Goal: Transaction & Acquisition: Purchase product/service

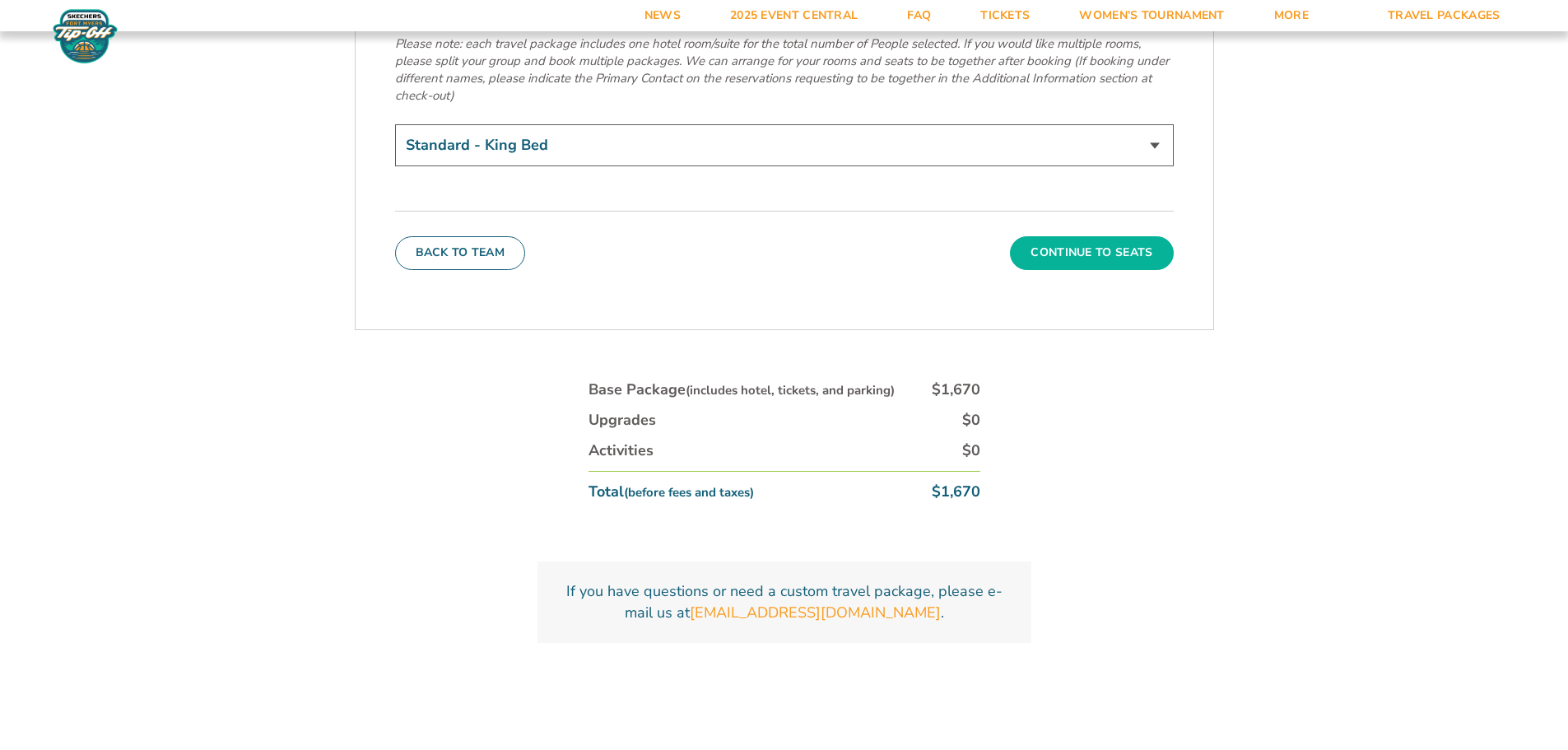
click at [1050, 236] on button "Continue To Seats" at bounding box center [1091, 252] width 163 height 33
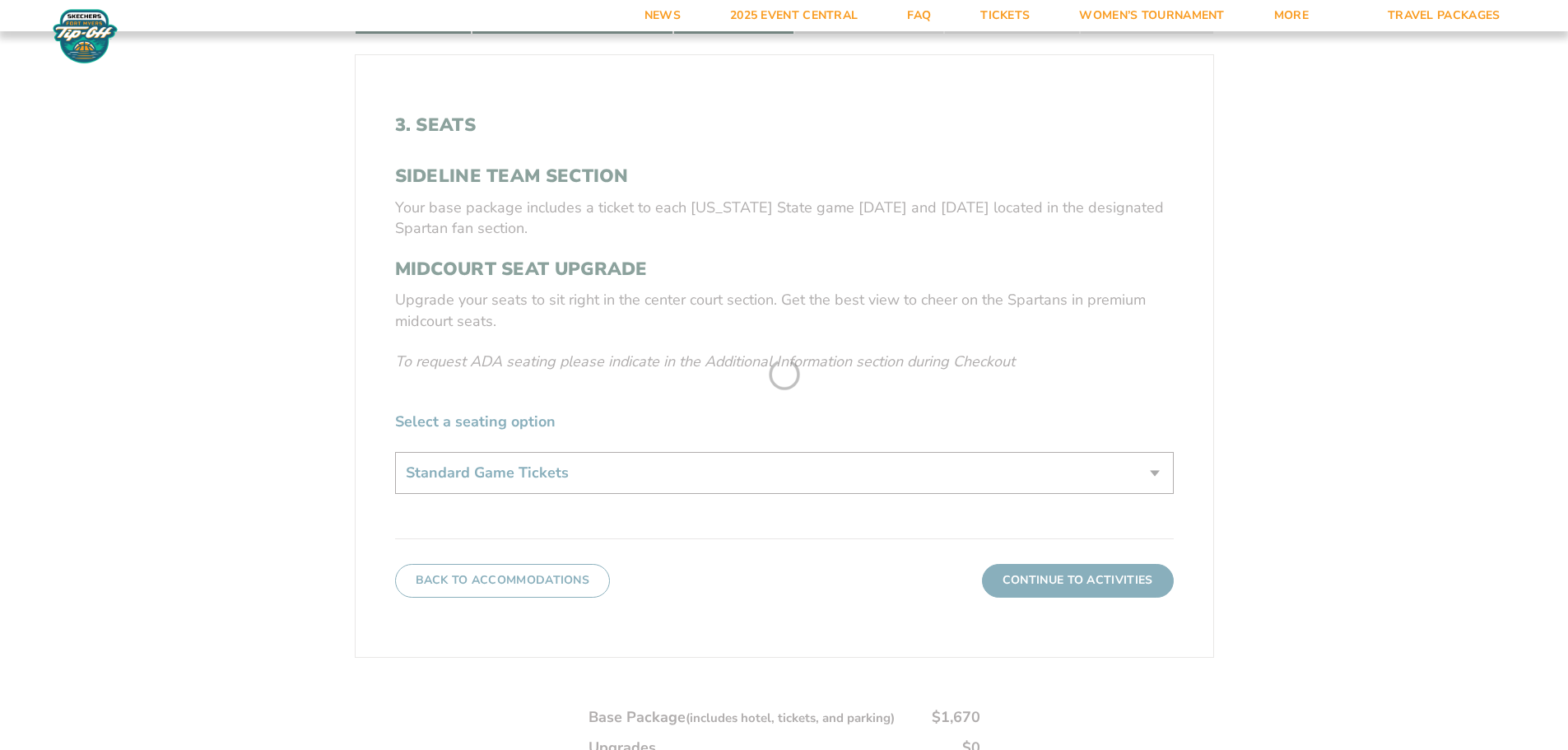
scroll to position [931, 0]
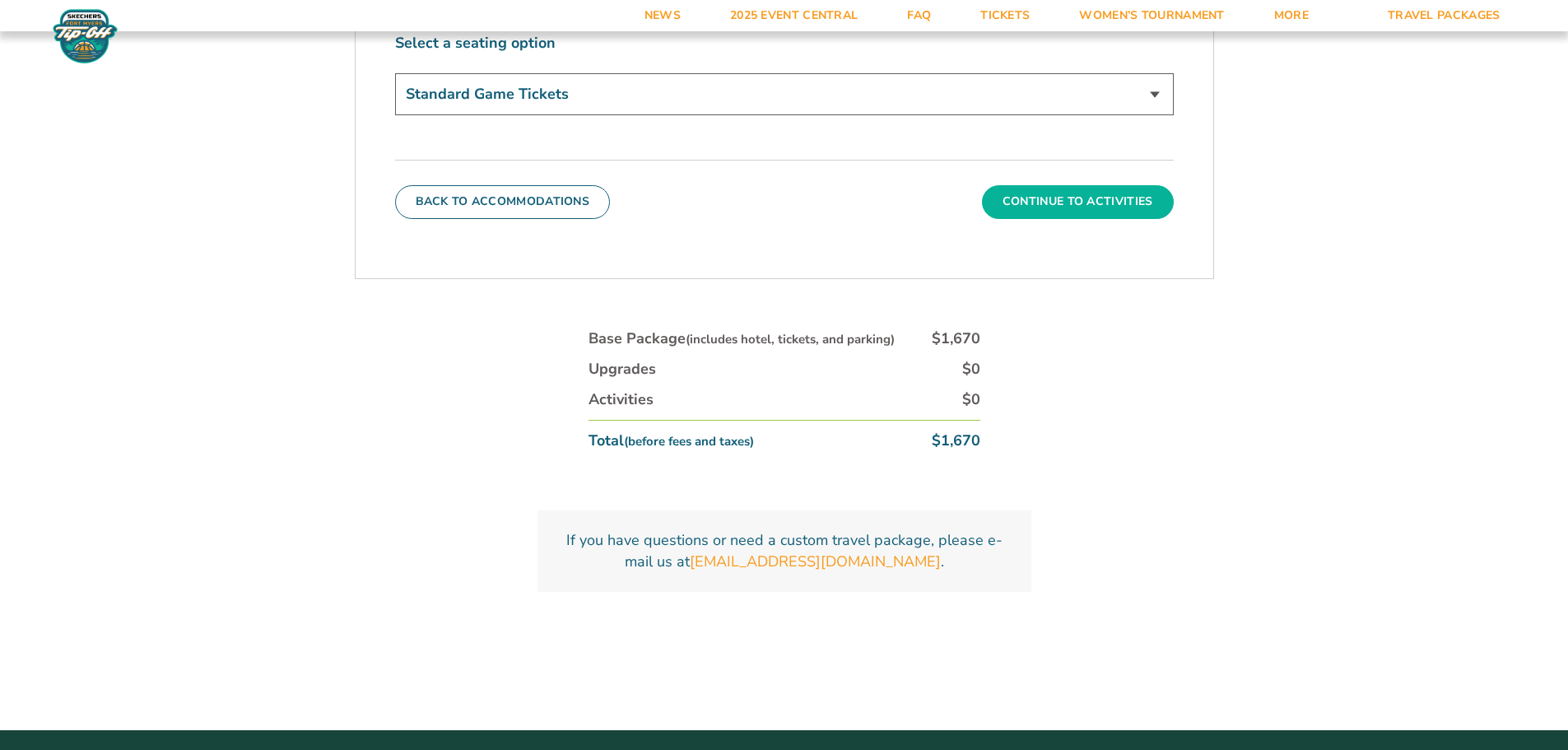
click at [1075, 203] on button "Continue To Activities" at bounding box center [1077, 201] width 191 height 33
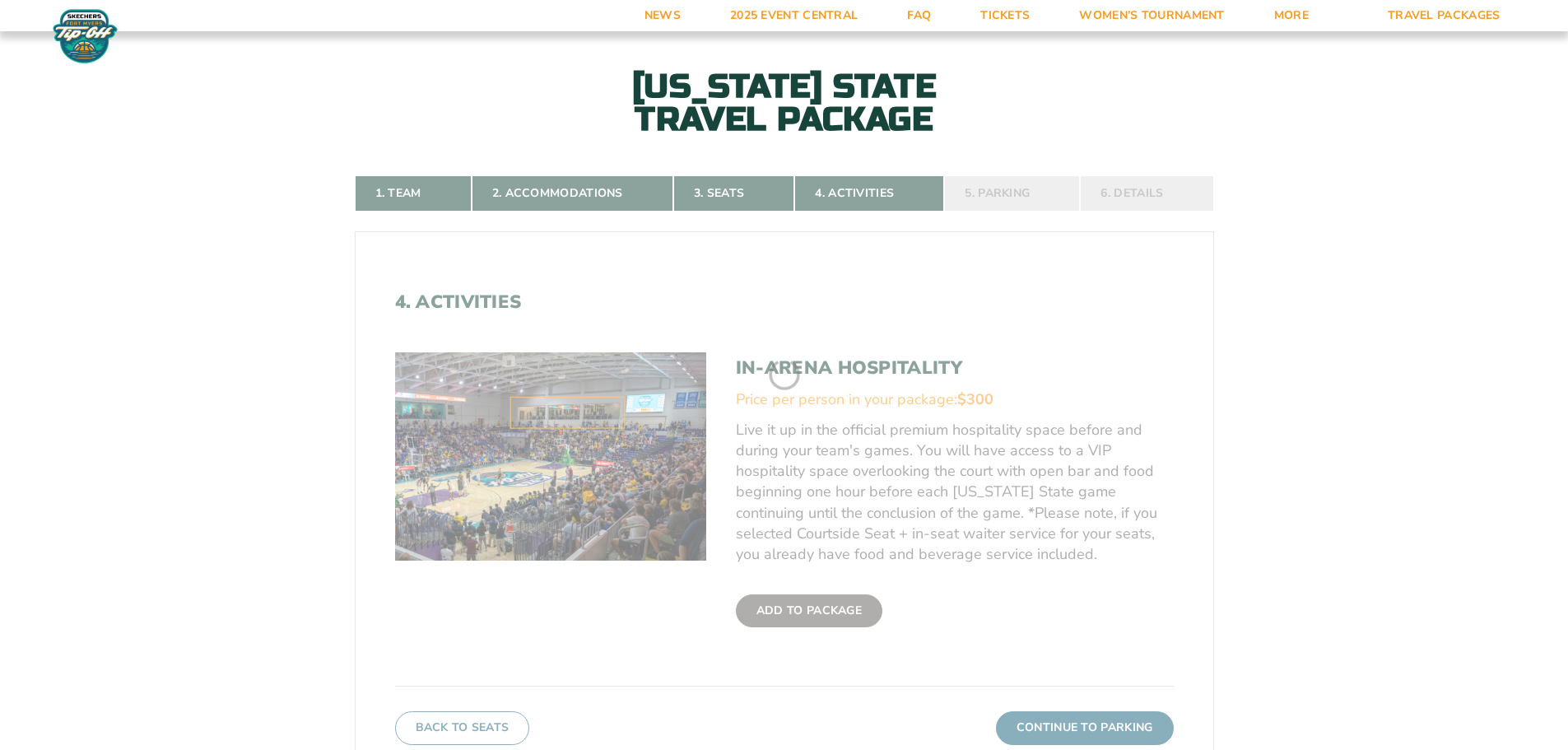
scroll to position [355, 0]
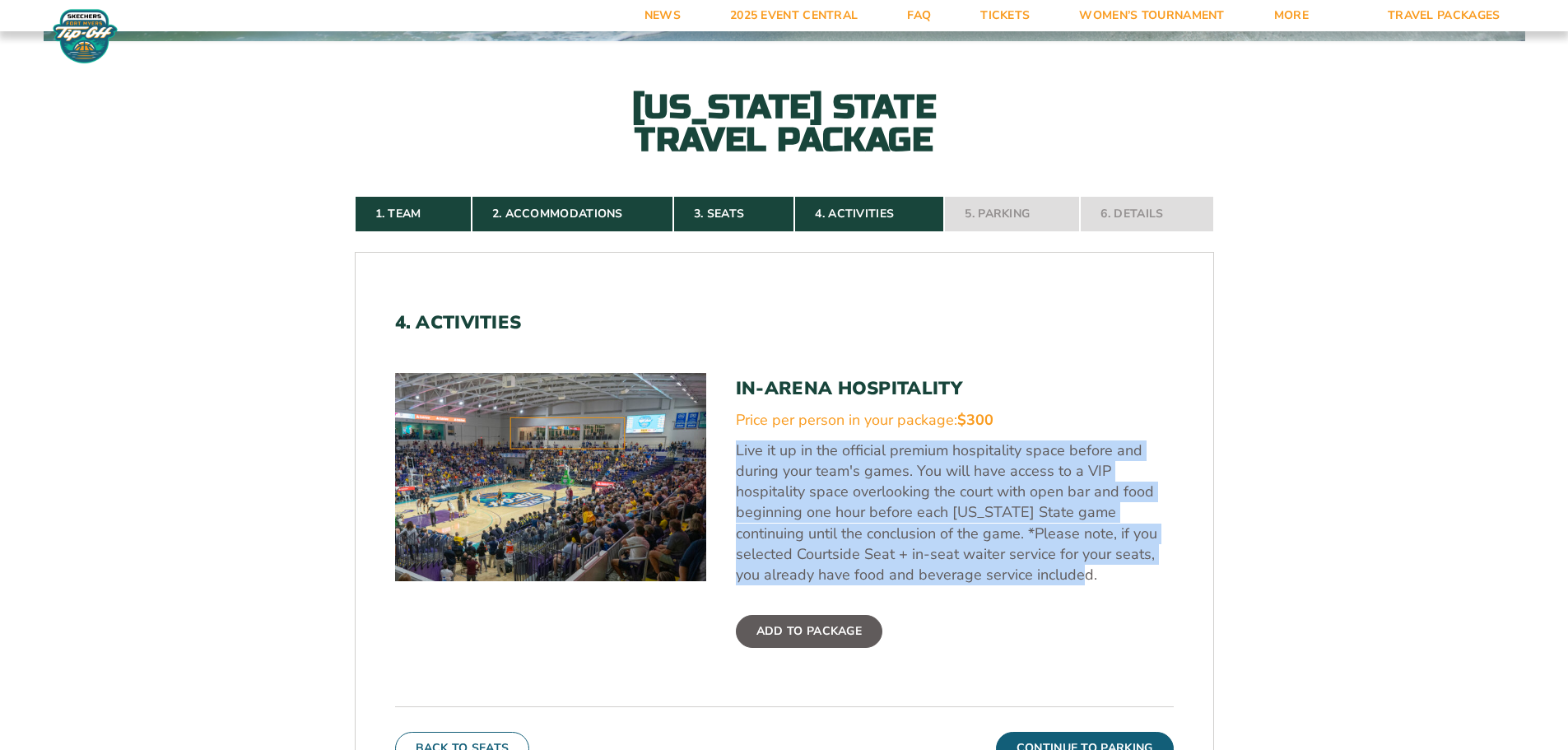
drag, startPoint x: 1041, startPoint y: 571, endPoint x: 731, endPoint y: 442, distance: 335.8
click at [731, 442] on div "In-Arena Hospitality Price per person in your package: $300 Live it up in the o…" at bounding box center [784, 525] width 779 height 304
copy p "Live it up in the official premium hospitality space before and during your tea…"
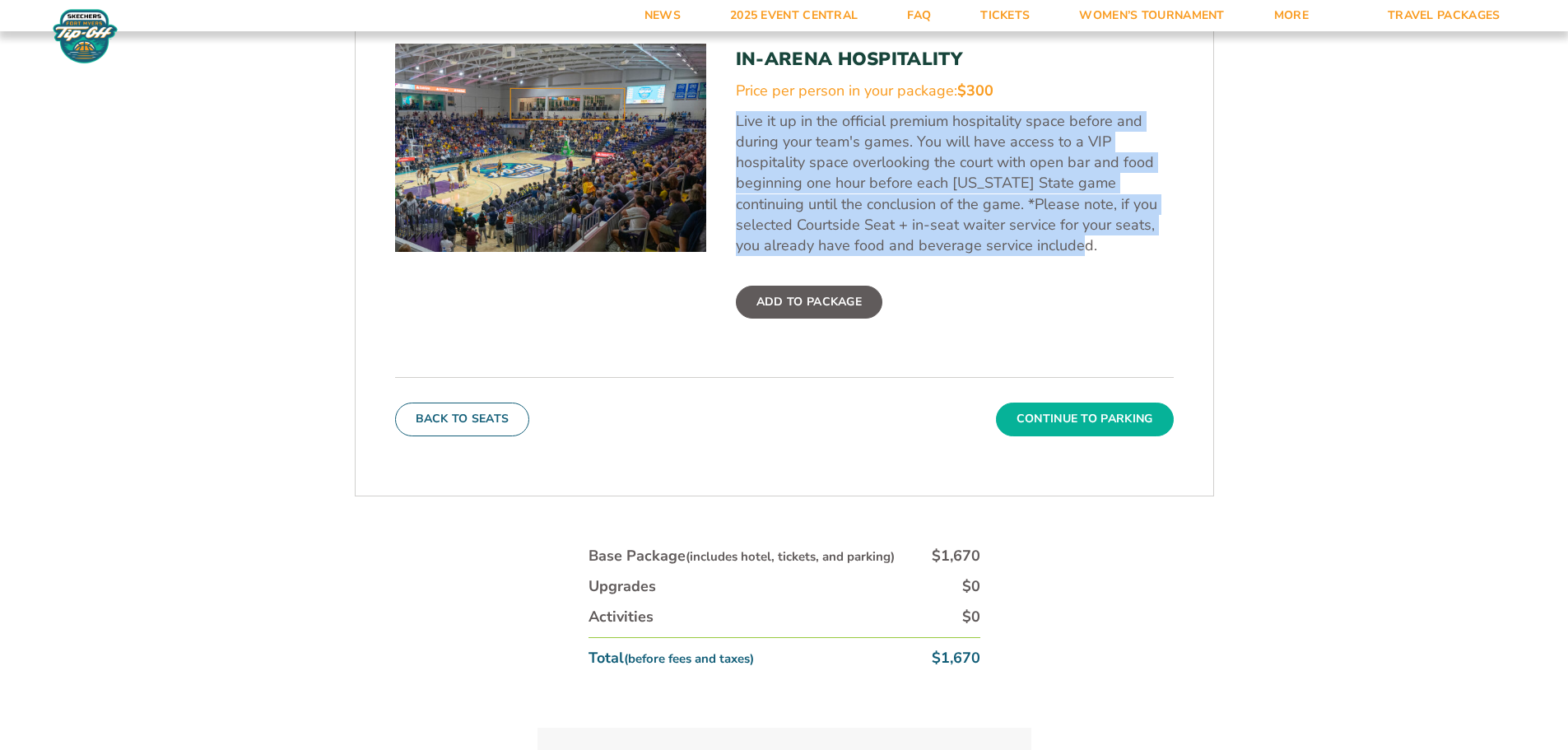
click at [1067, 421] on button "Continue To Parking" at bounding box center [1085, 419] width 178 height 33
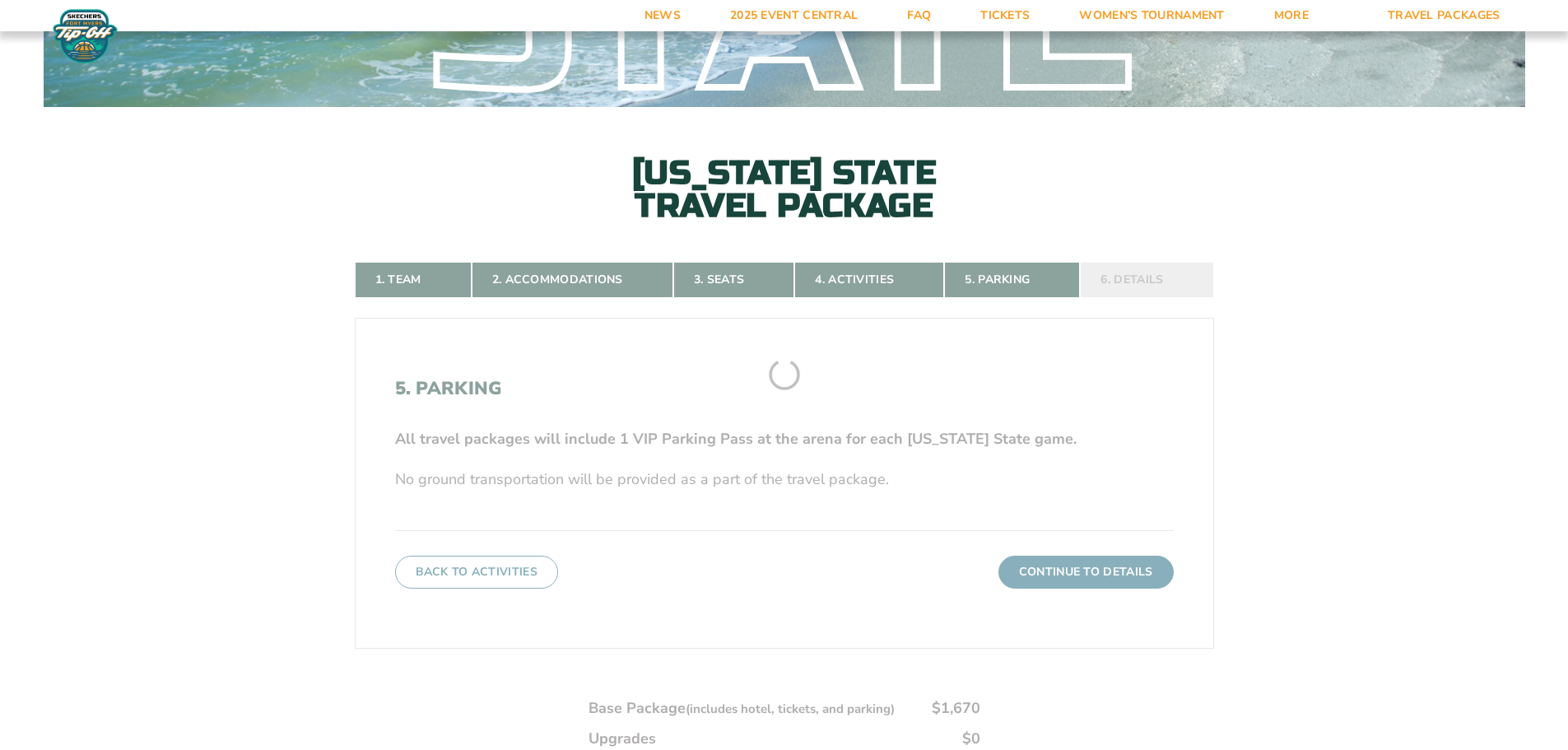
scroll to position [108, 0]
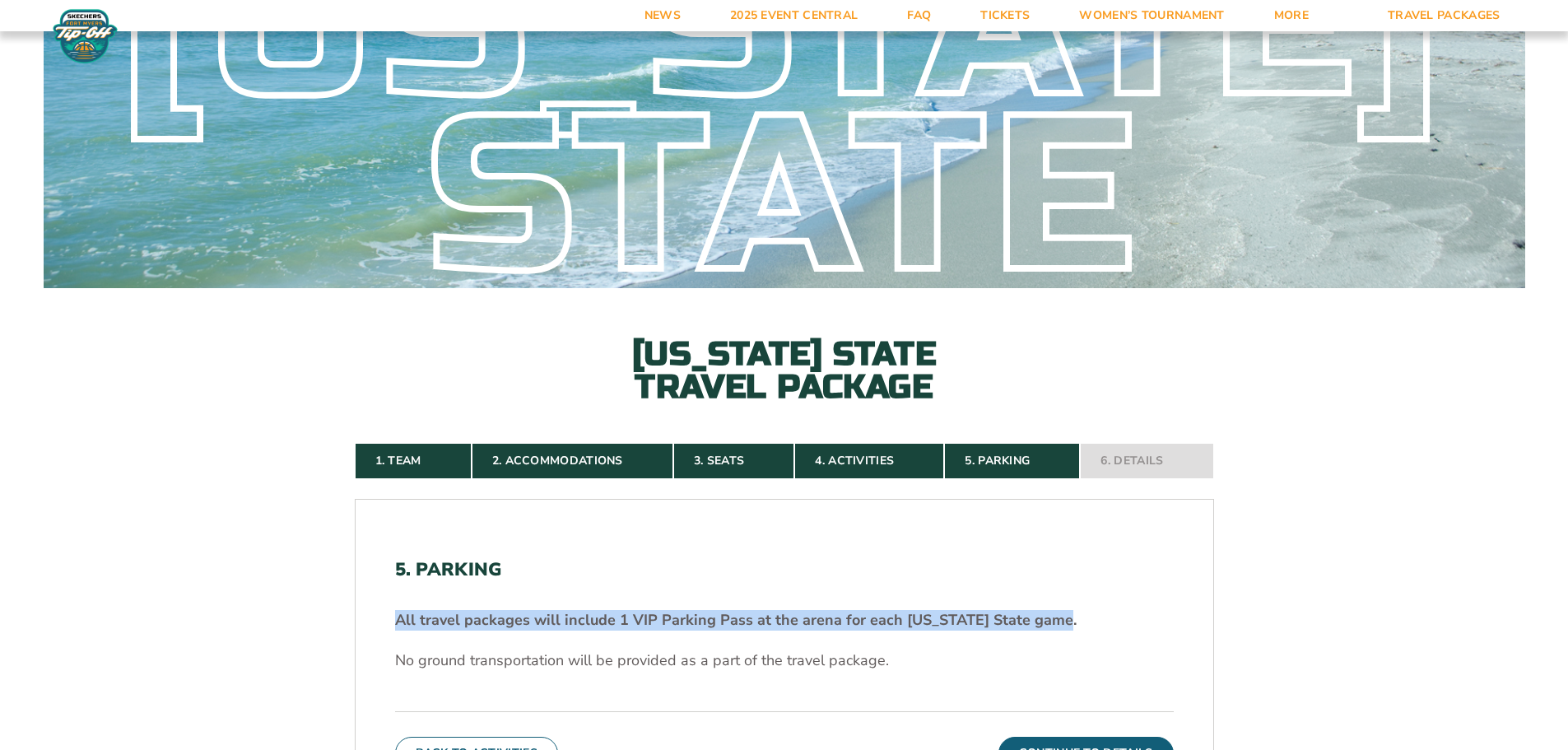
drag, startPoint x: 1059, startPoint y: 624, endPoint x: 374, endPoint y: 612, distance: 685.1
click at [374, 612] on div "5. Parking All travel packages will include 1 VIP Parking Pass at the arena for…" at bounding box center [784, 664] width 858 height 290
copy strong "All travel packages will include 1 VIP Parking Pass at the arena for each [US_S…"
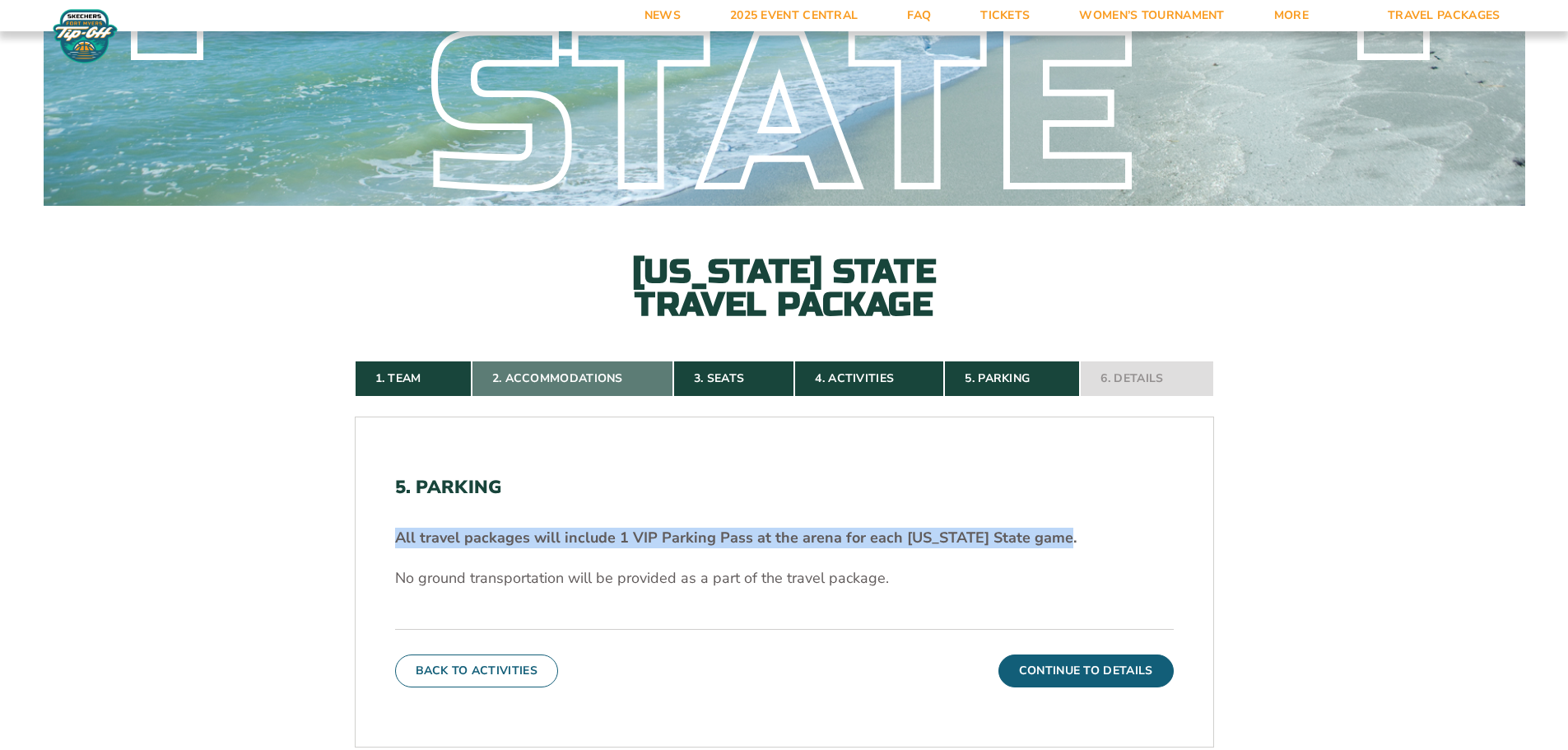
click at [582, 373] on link "2. Accommodations" at bounding box center [572, 378] width 201 height 36
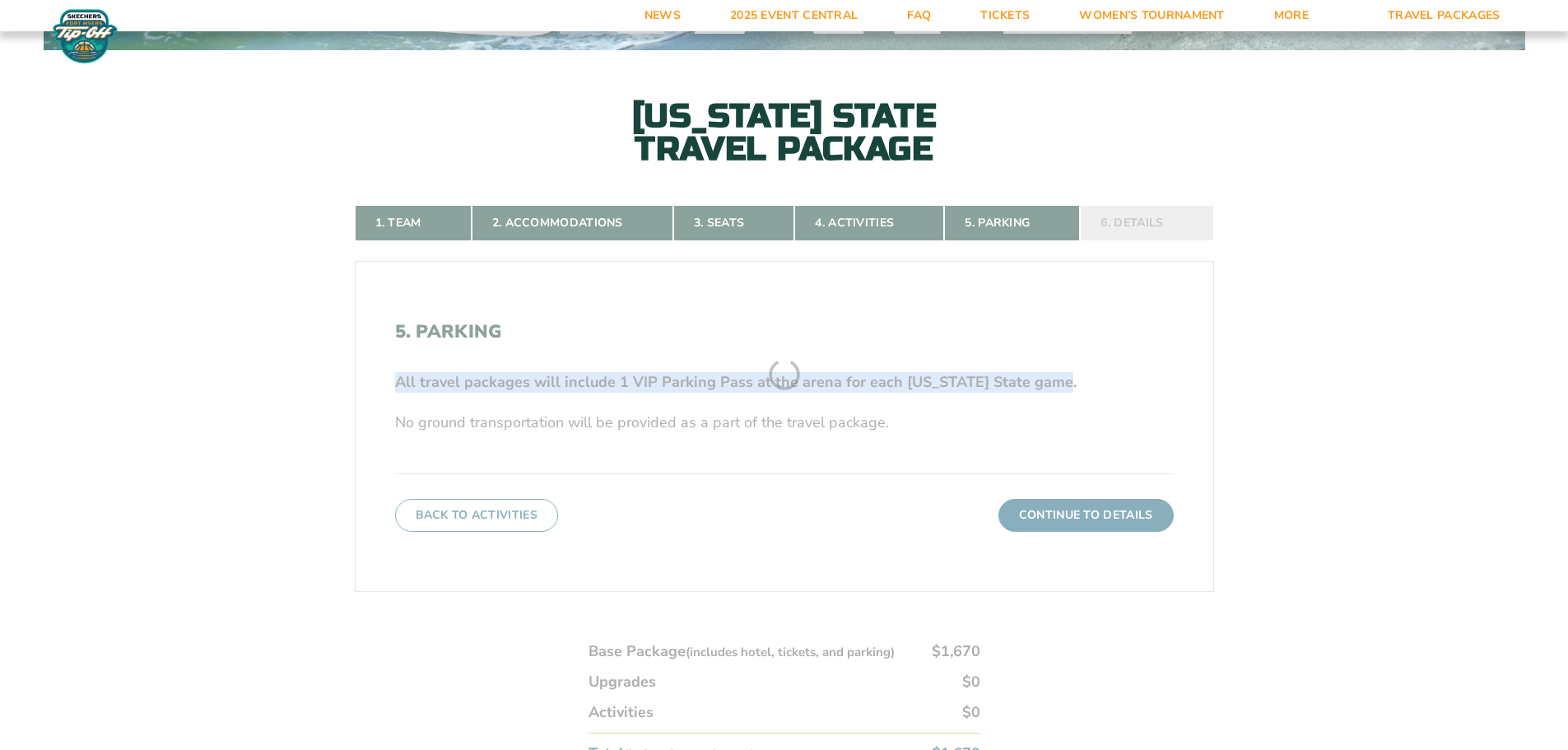
scroll to position [355, 0]
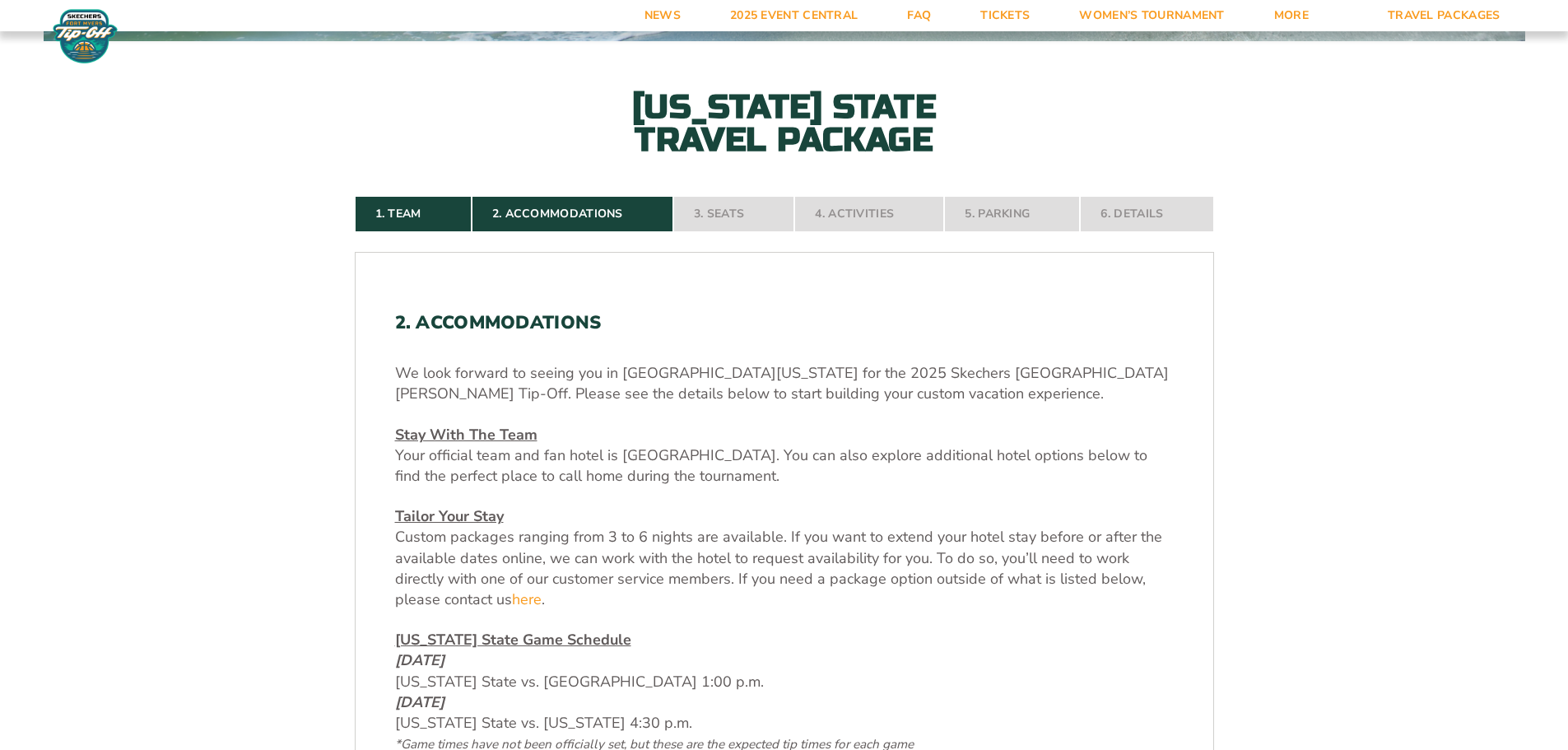
click at [726, 209] on nav "1. Team 2. Accommodations 3. Seats 4. Activities 5. Parking 6. Details" at bounding box center [784, 214] width 860 height 36
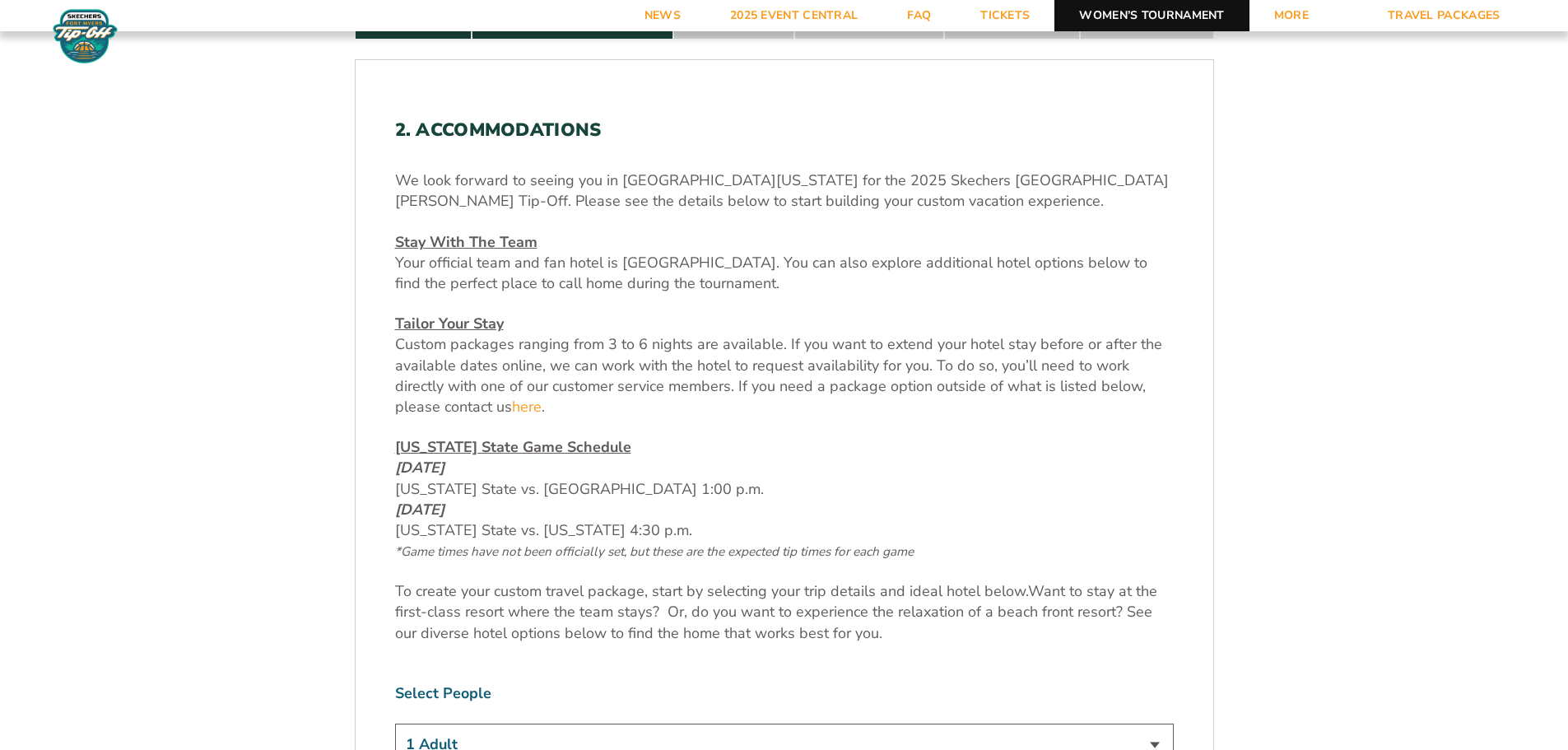
scroll to position [519, 0]
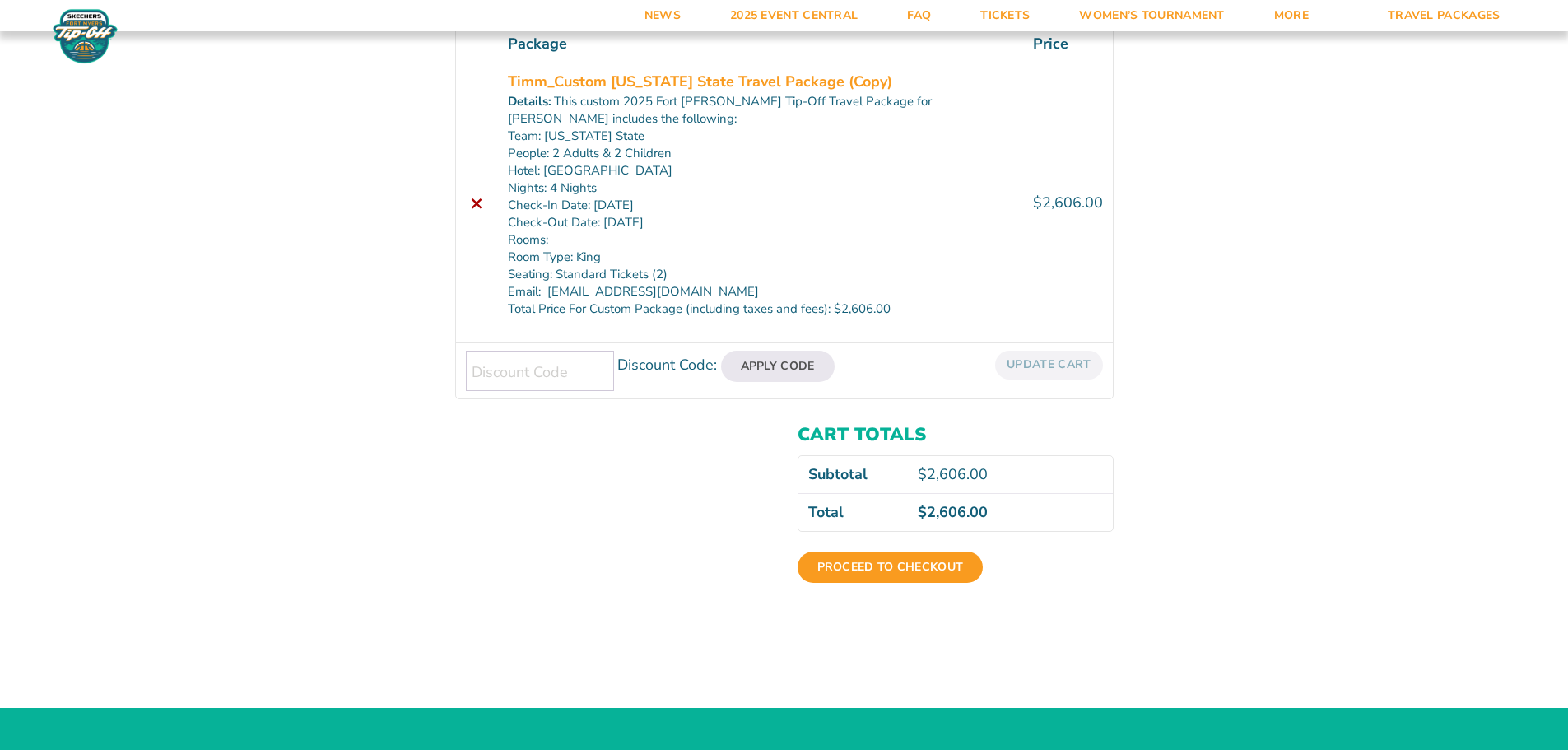
scroll to position [411, 0]
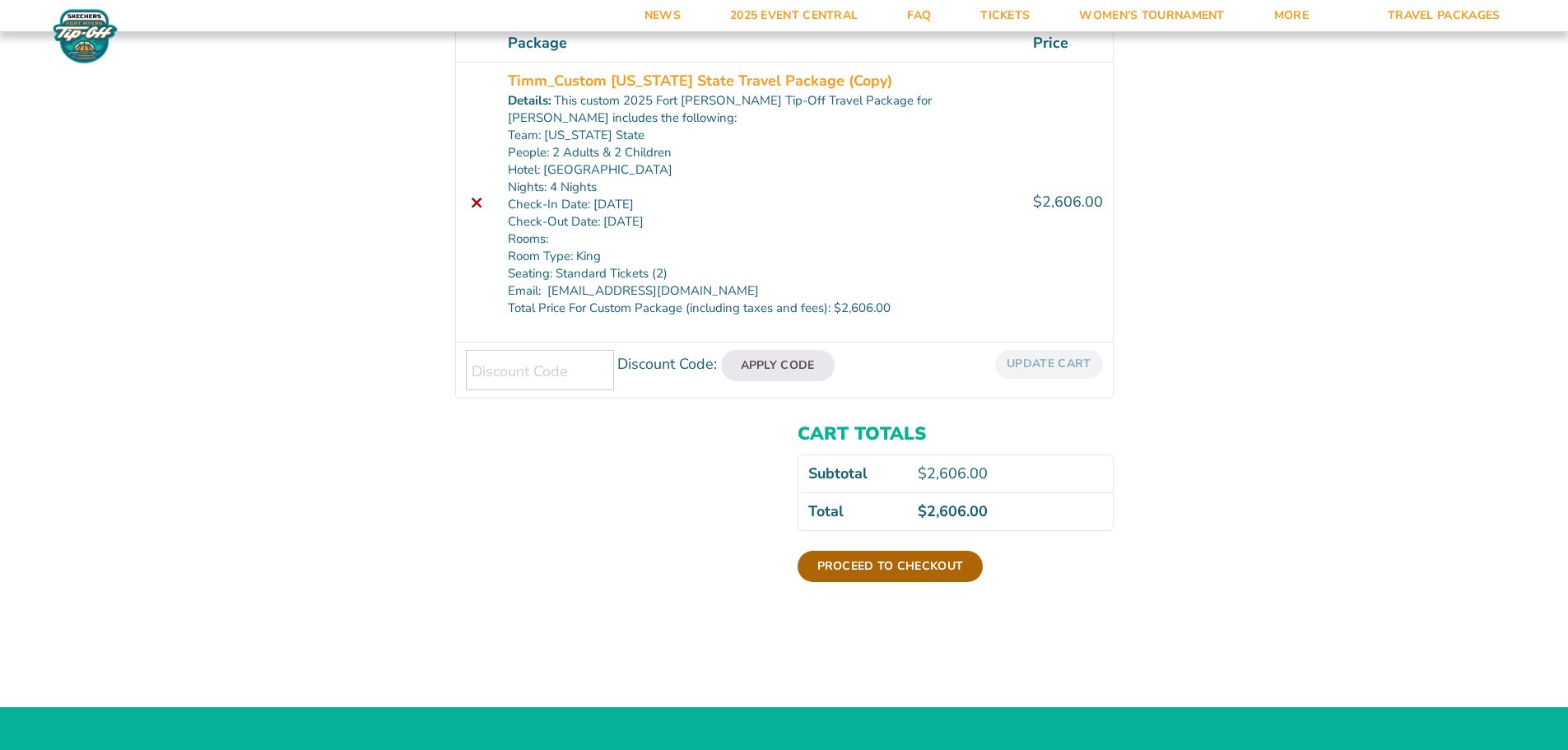
click at [897, 551] on link "Proceed to checkout" at bounding box center [890, 566] width 186 height 31
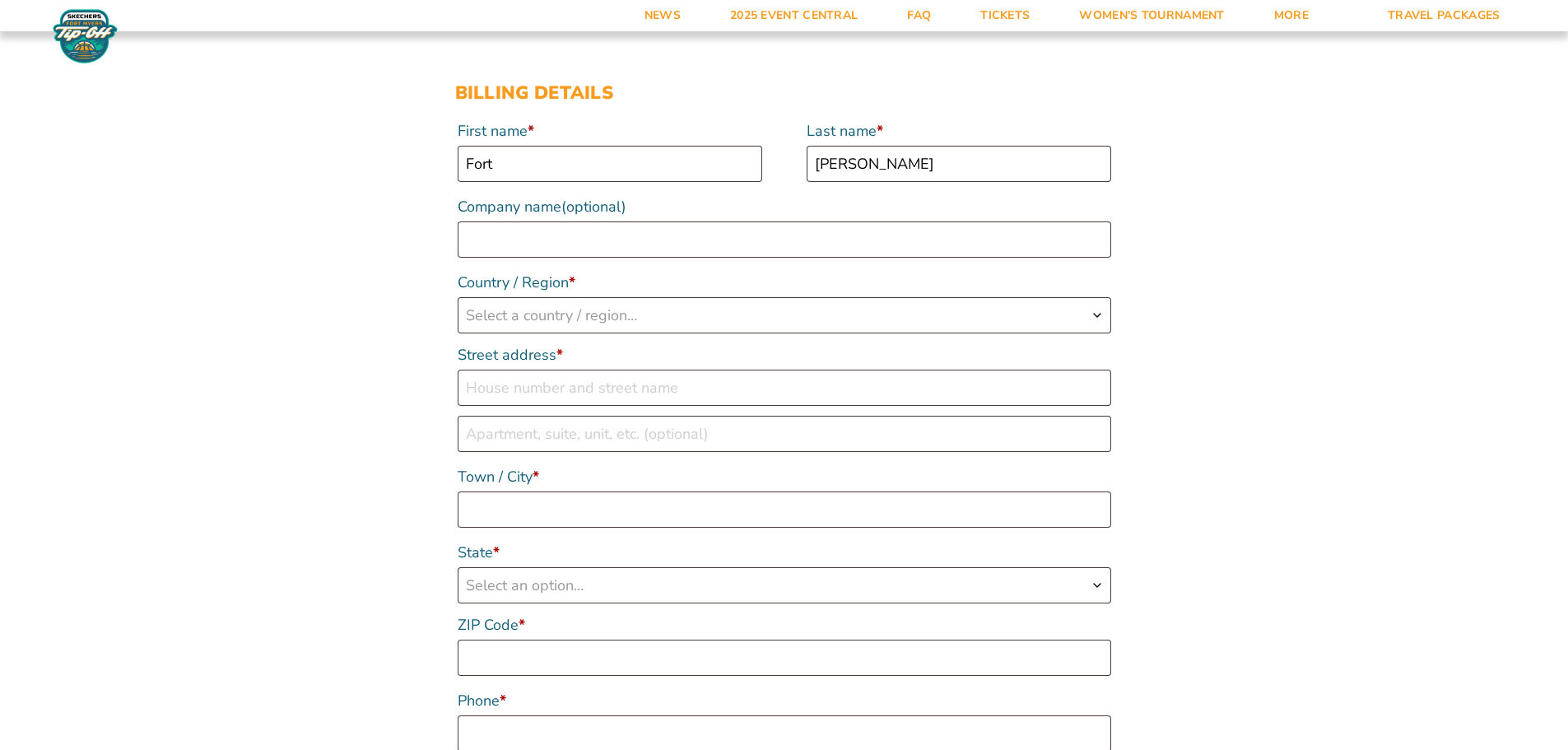
scroll to position [411, 0]
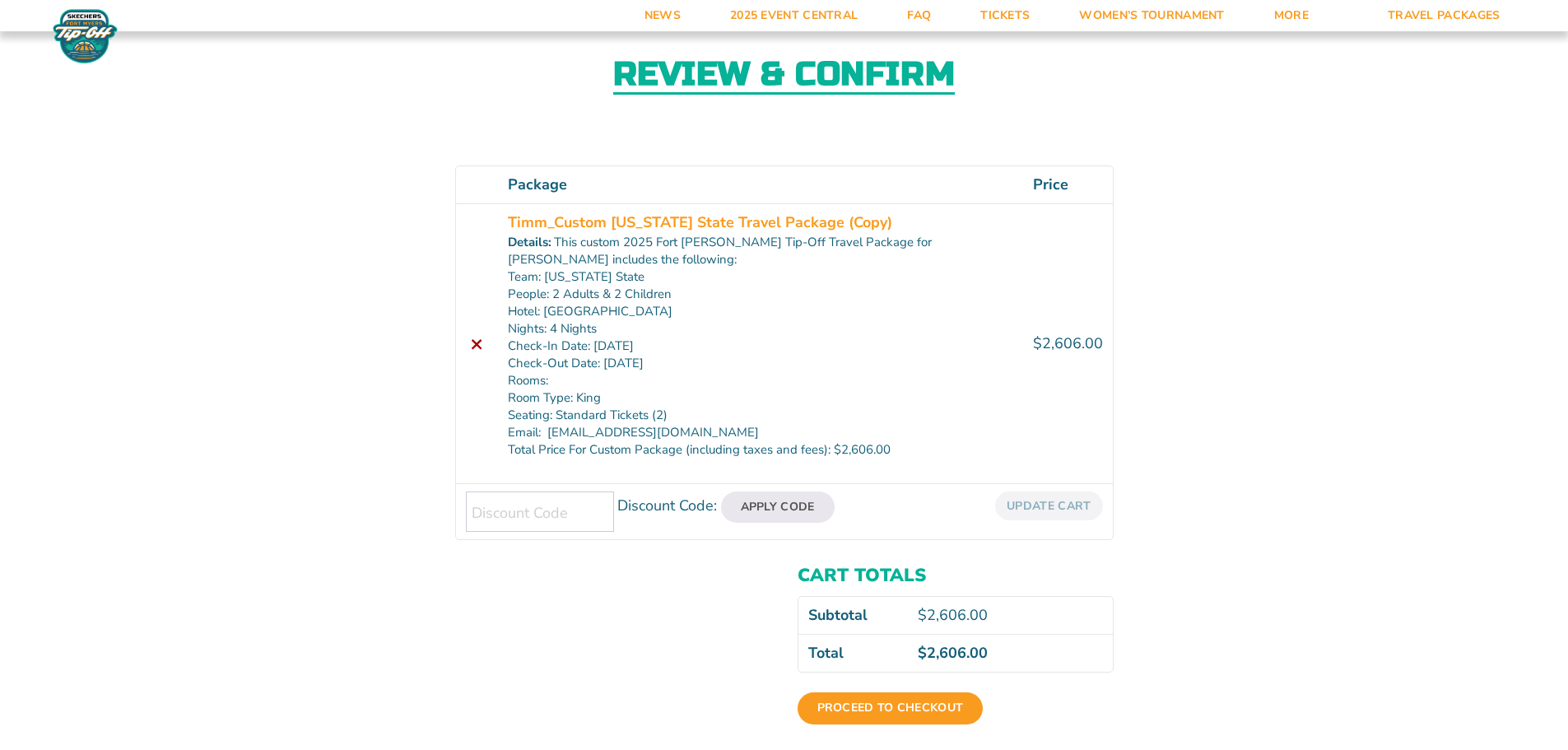
scroll to position [83, 0]
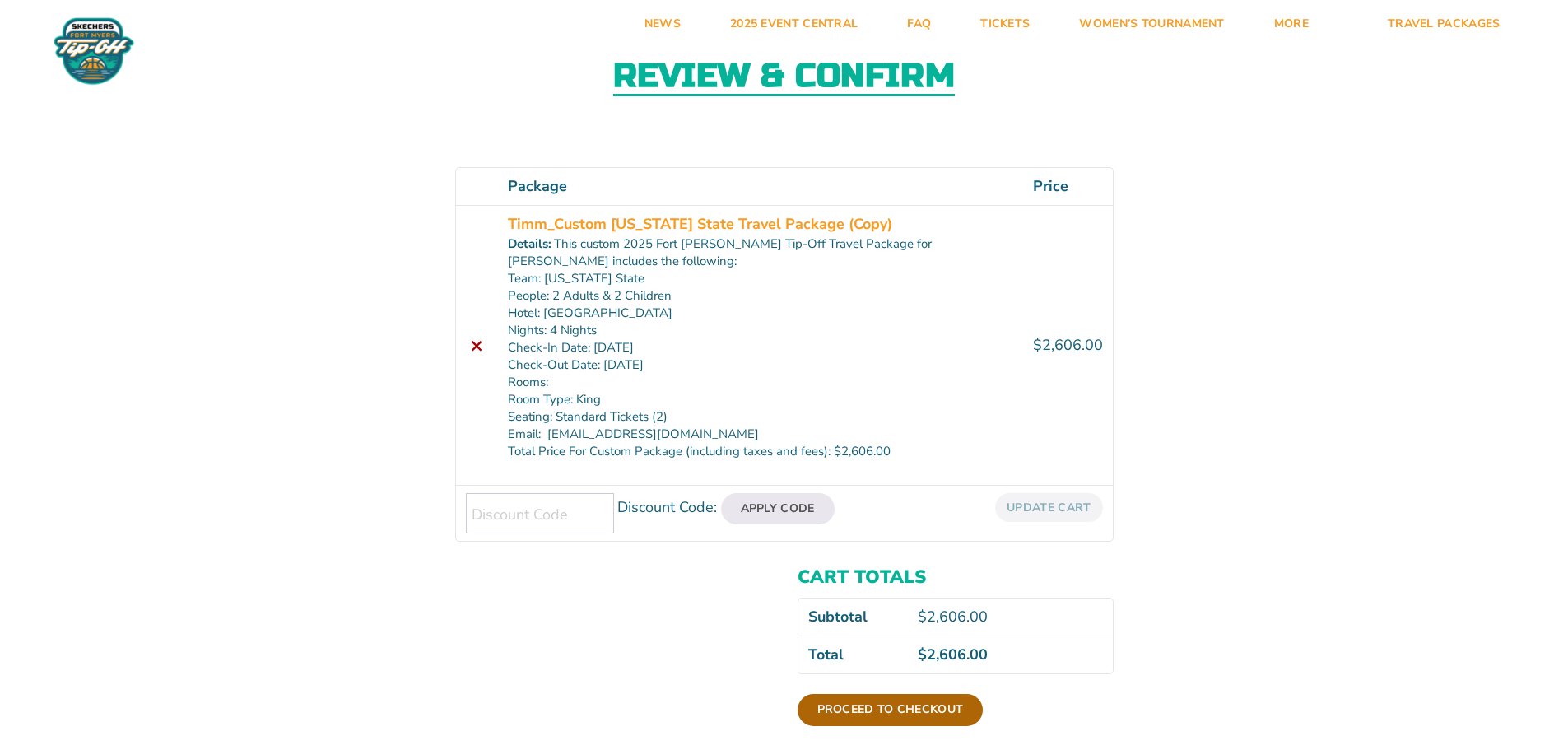
click at [870, 716] on link "Proceed to checkout" at bounding box center [890, 709] width 186 height 31
